Goal: Task Accomplishment & Management: Use online tool/utility

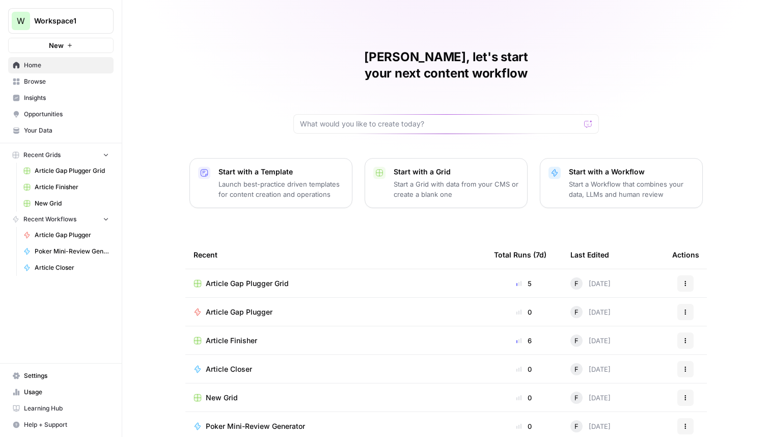
click at [69, 202] on span "New Grid" at bounding box center [72, 203] width 74 height 9
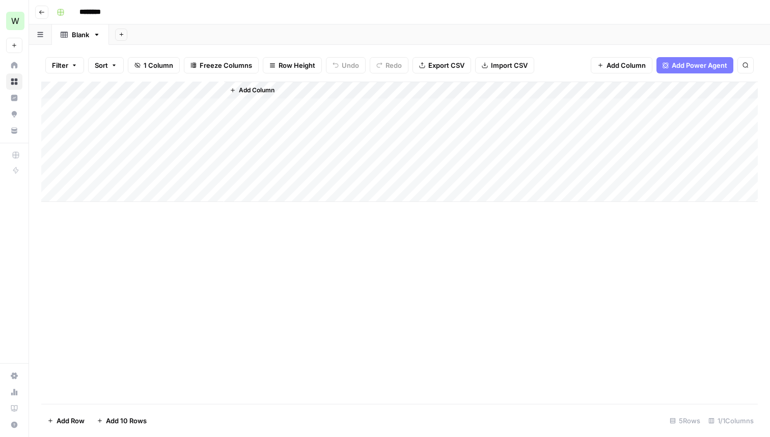
click at [249, 87] on span "Add Column" at bounding box center [257, 90] width 36 height 9
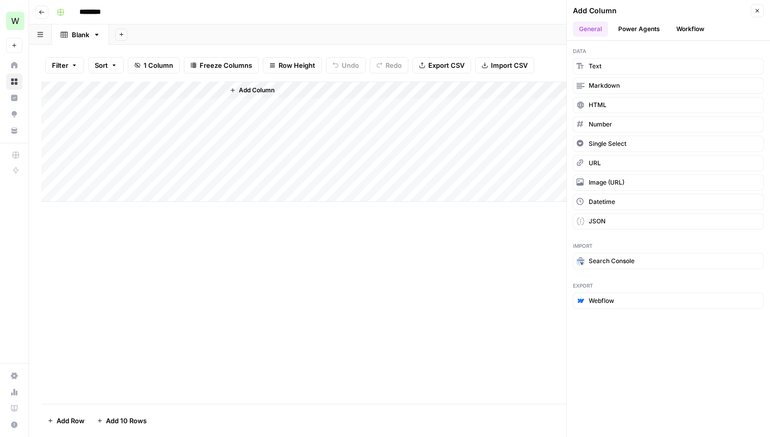
click at [681, 30] on button "Workflow" at bounding box center [690, 28] width 40 height 15
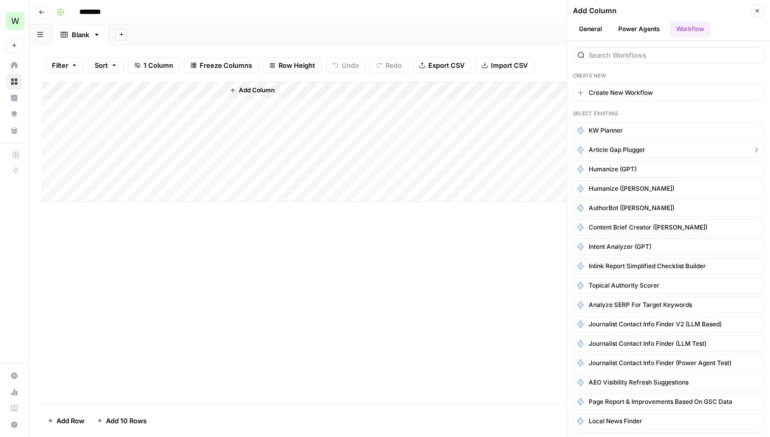
click at [641, 149] on span "Article Gap Plugger" at bounding box center [617, 149] width 57 height 9
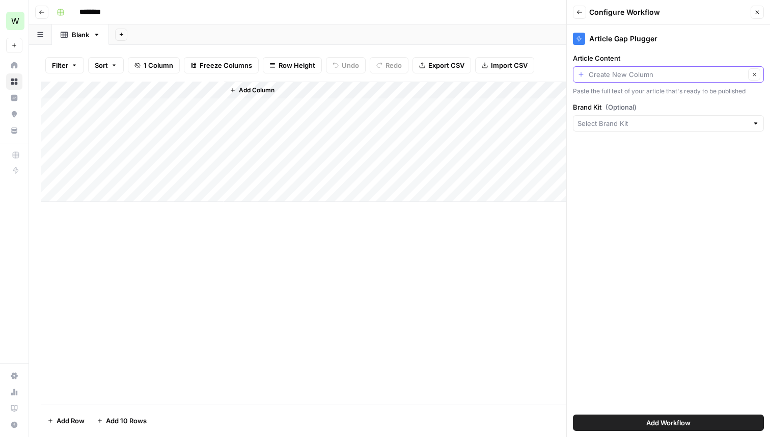
click at [634, 77] on input "Article Content" at bounding box center [667, 74] width 156 height 10
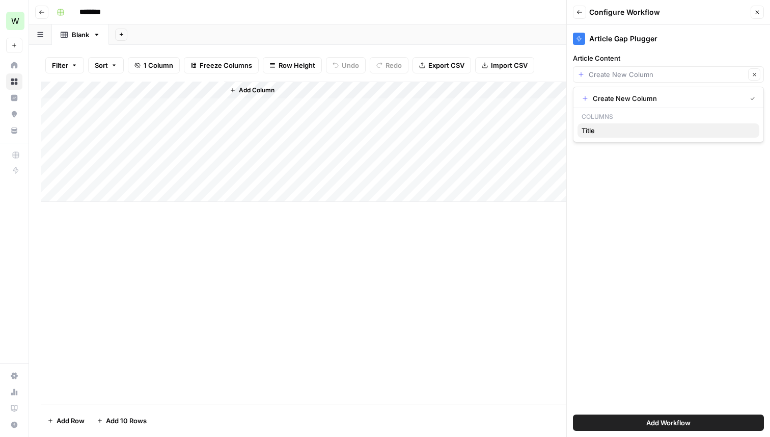
click at [610, 133] on span "Title" at bounding box center [667, 130] width 170 height 10
type input "Title"
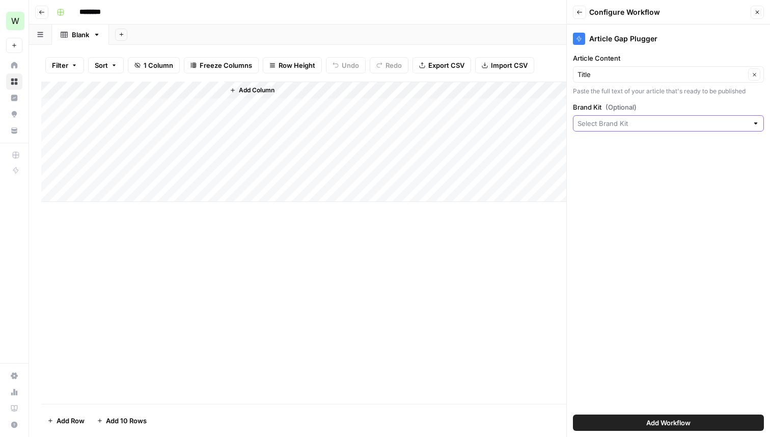
click at [609, 124] on input "Brand Kit (Optional)" at bounding box center [663, 123] width 171 height 10
click at [611, 187] on div "Article Gap Plugger Article Content Title Clear Paste the full text of your art…" at bounding box center [668, 230] width 203 height 412
click at [631, 418] on button "Add Workflow" at bounding box center [668, 422] width 191 height 16
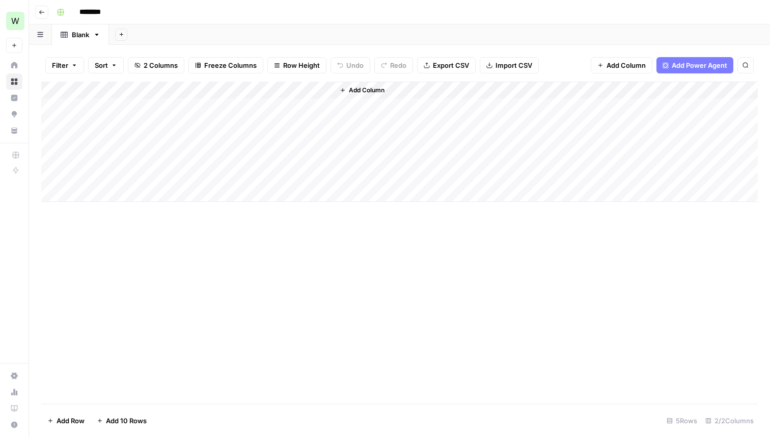
click at [364, 86] on span "Add Column" at bounding box center [367, 90] width 36 height 9
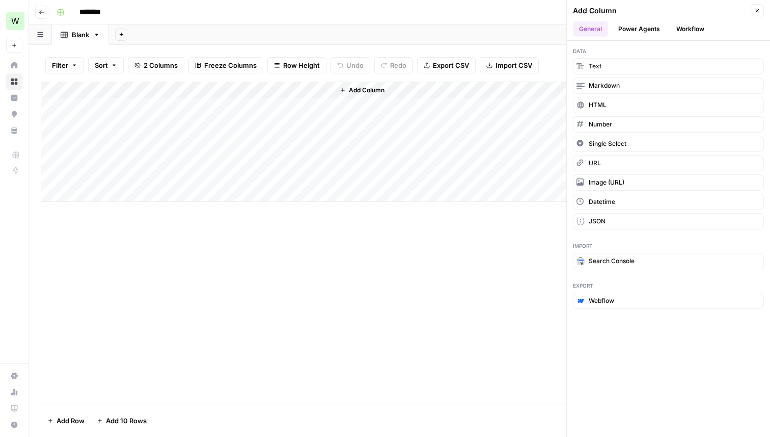
click at [681, 25] on button "Workflow" at bounding box center [690, 28] width 40 height 15
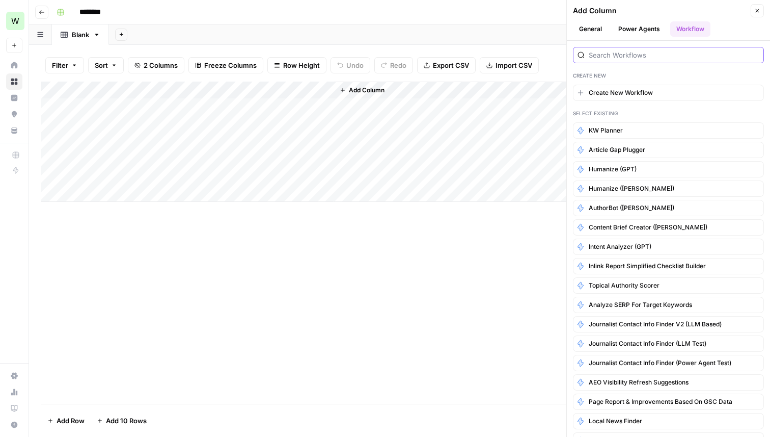
click at [638, 54] on input "search" at bounding box center [674, 55] width 171 height 10
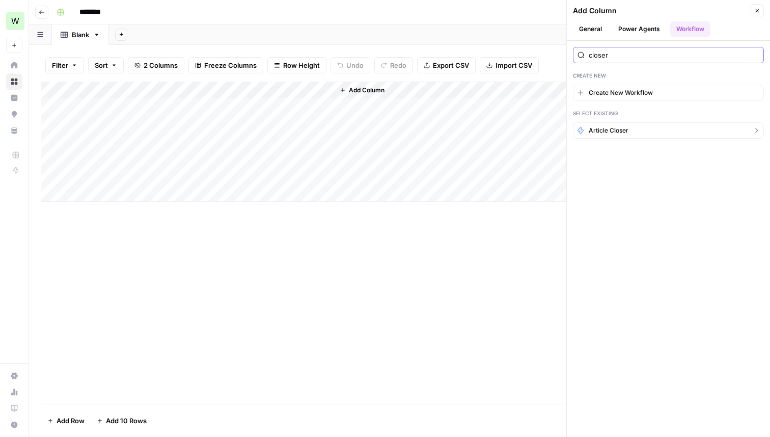
type input "closer"
click at [625, 130] on span "Article Closer" at bounding box center [609, 130] width 40 height 9
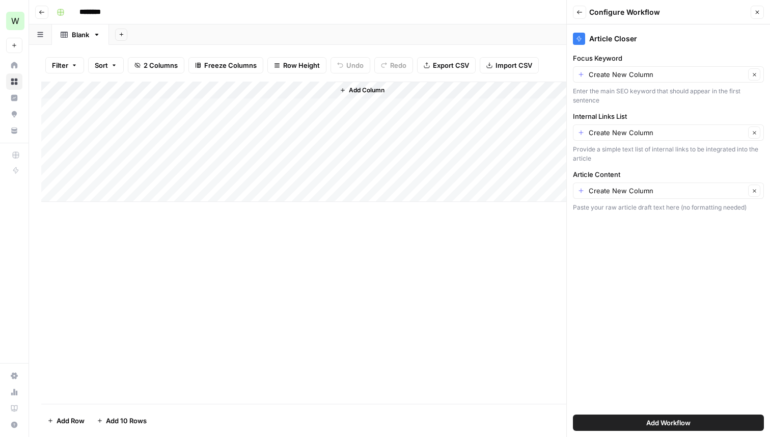
click at [669, 423] on span "Add Workflow" at bounding box center [669, 422] width 44 height 10
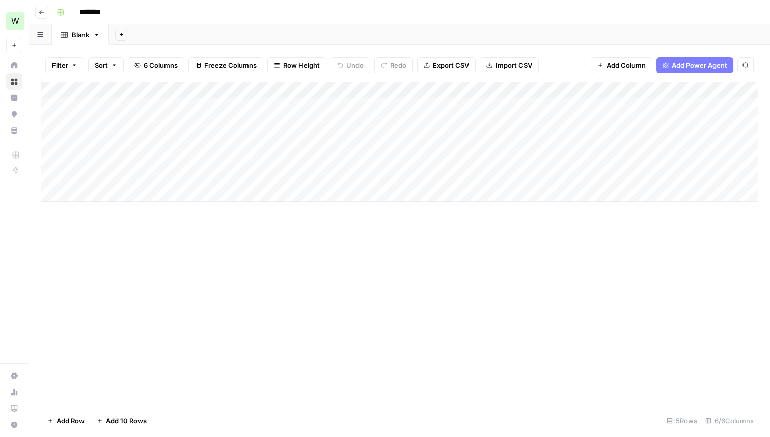
click at [150, 93] on div "Add Column" at bounding box center [399, 142] width 717 height 120
click at [104, 85] on div at bounding box center [150, 92] width 147 height 20
click at [103, 90] on div at bounding box center [150, 92] width 147 height 20
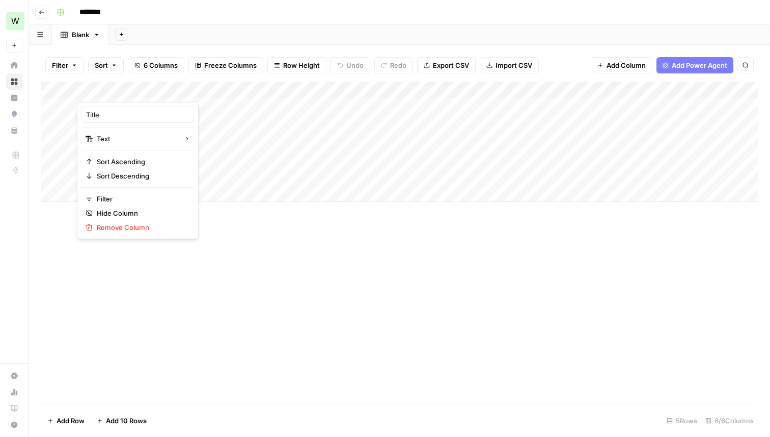
click at [96, 107] on div "Title" at bounding box center [138, 114] width 113 height 16
click at [96, 107] on div "Add Column" at bounding box center [399, 142] width 717 height 120
click at [99, 93] on div "Add Column" at bounding box center [399, 142] width 717 height 120
click at [99, 116] on input "Title" at bounding box center [137, 115] width 103 height 10
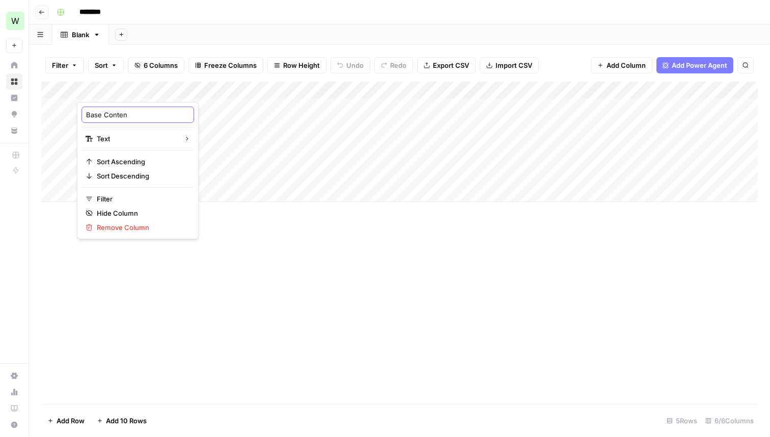
type input "Base Content"
click at [244, 266] on div "Add Column" at bounding box center [399, 243] width 717 height 322
click at [138, 105] on div "Add Column" at bounding box center [399, 142] width 717 height 120
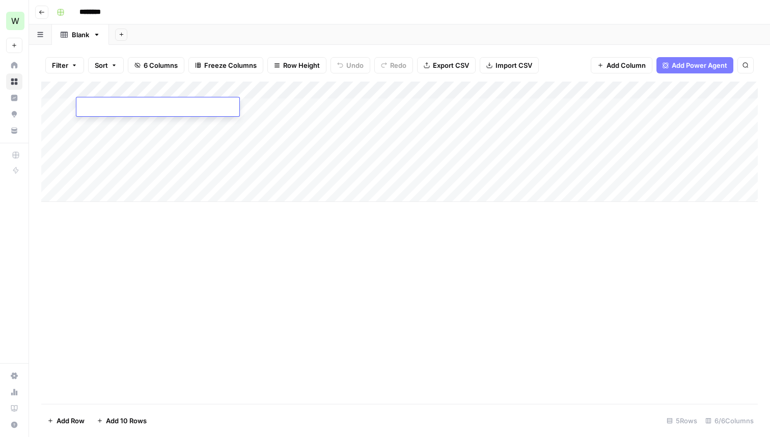
type textarea "**********"
click at [278, 107] on div "Add Column" at bounding box center [399, 142] width 717 height 120
click at [523, 105] on div "Add Column" at bounding box center [399, 142] width 717 height 120
type textarea "**********"
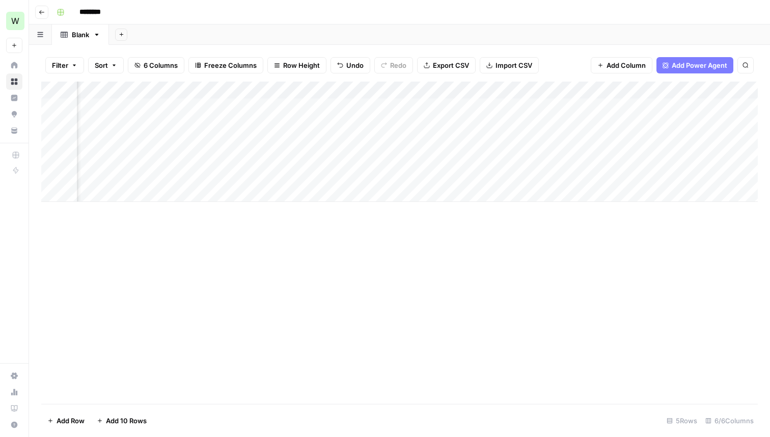
scroll to position [0, 58]
click at [390, 109] on div "Add Column" at bounding box center [399, 142] width 717 height 120
type textarea "**********"
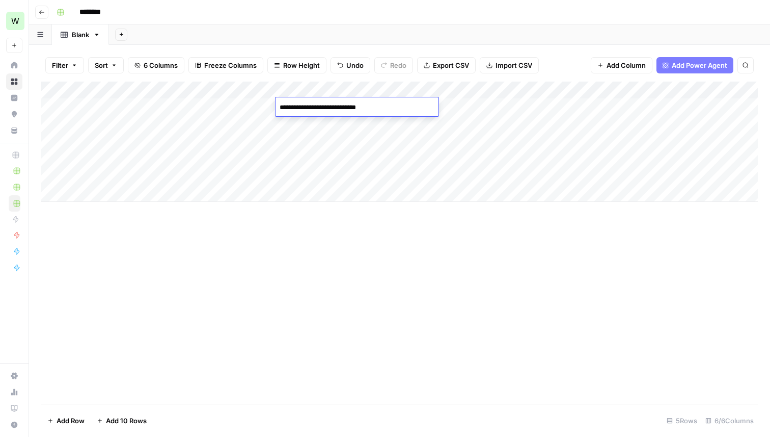
click at [334, 257] on div "Add Column" at bounding box center [399, 243] width 717 height 322
